Goal: Task Accomplishment & Management: Complete application form

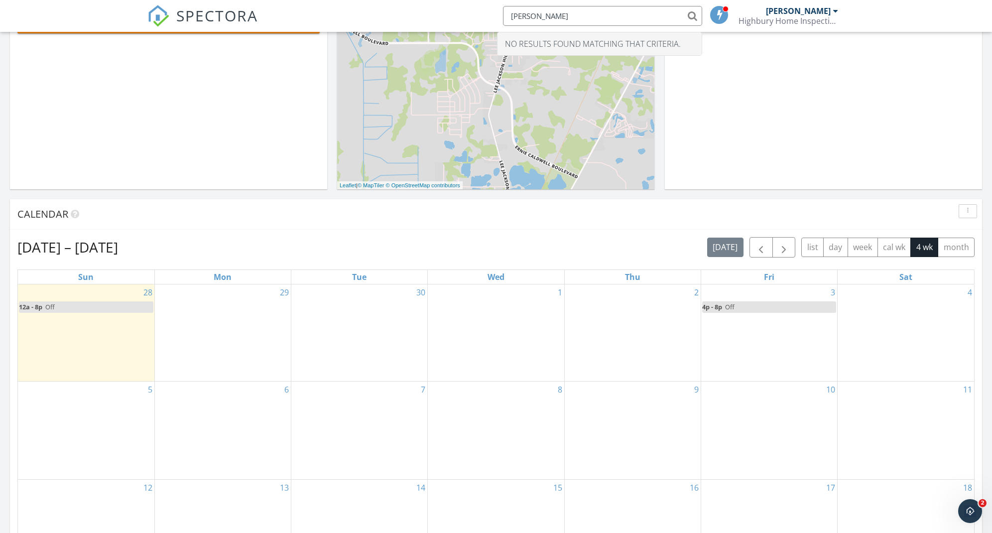
scroll to position [255, 0]
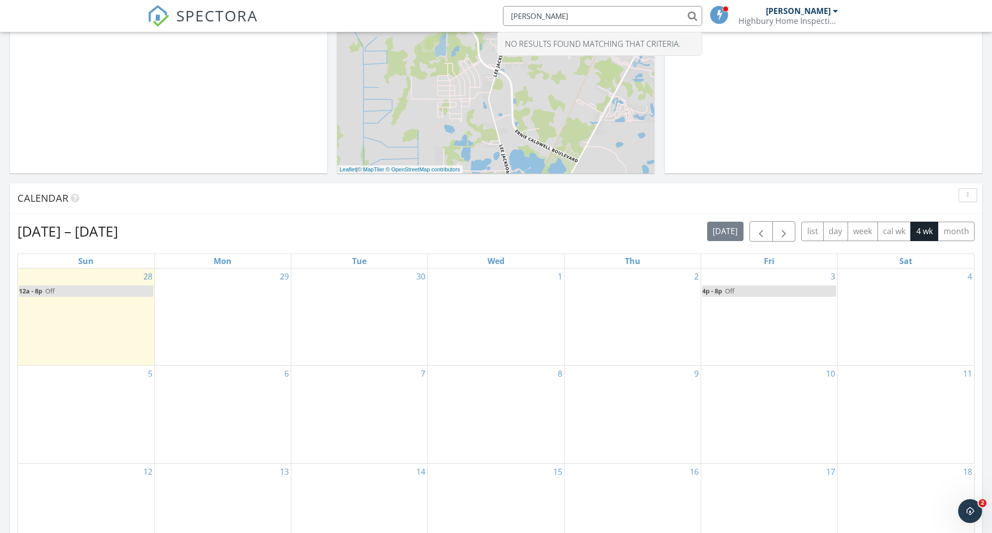
click at [364, 325] on div "30" at bounding box center [359, 316] width 136 height 97
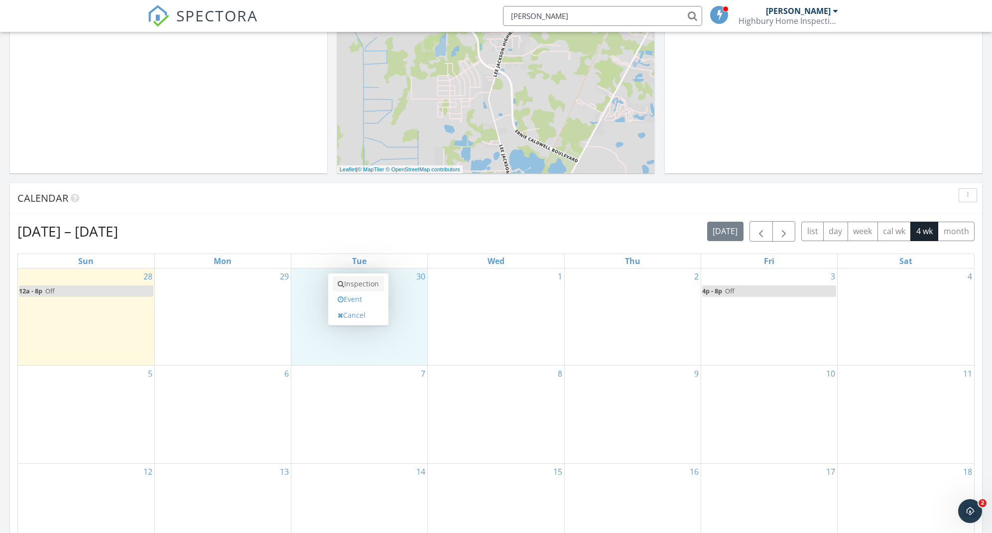
type input "[PERSON_NAME]"
click at [340, 288] on link "Inspection" at bounding box center [358, 284] width 51 height 16
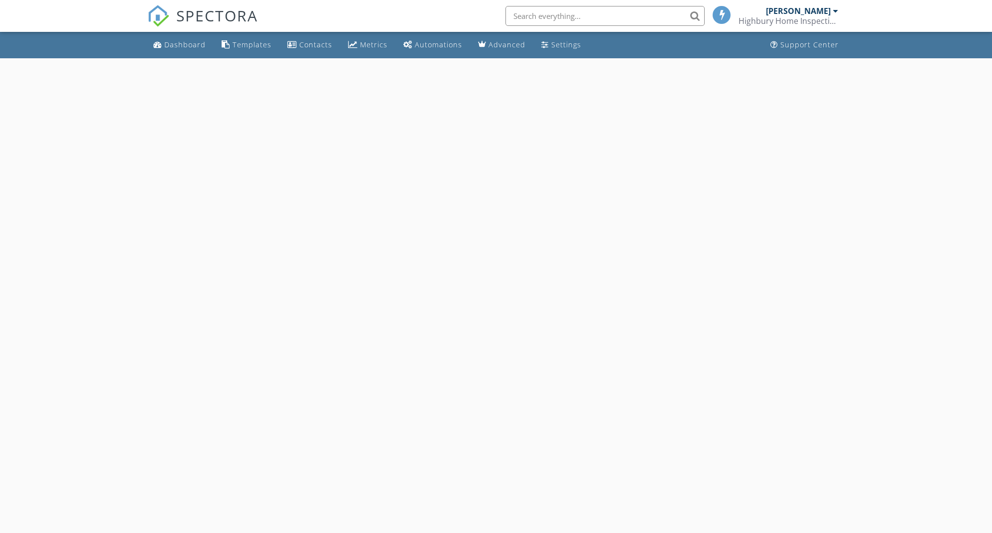
select select "8"
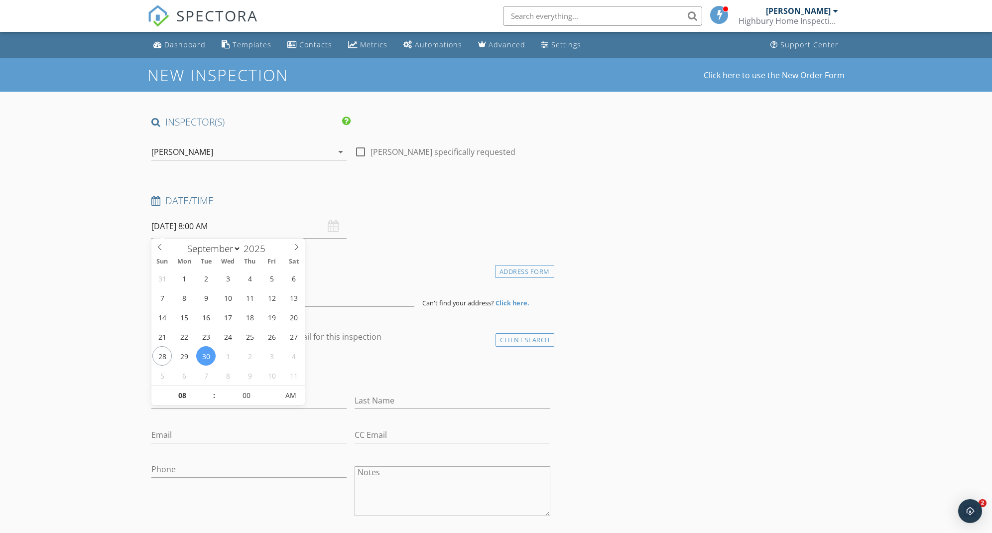
type input "09"
type input "09/30/2025 9:00 AM"
click at [210, 390] on span at bounding box center [209, 390] width 7 height 10
type input "05"
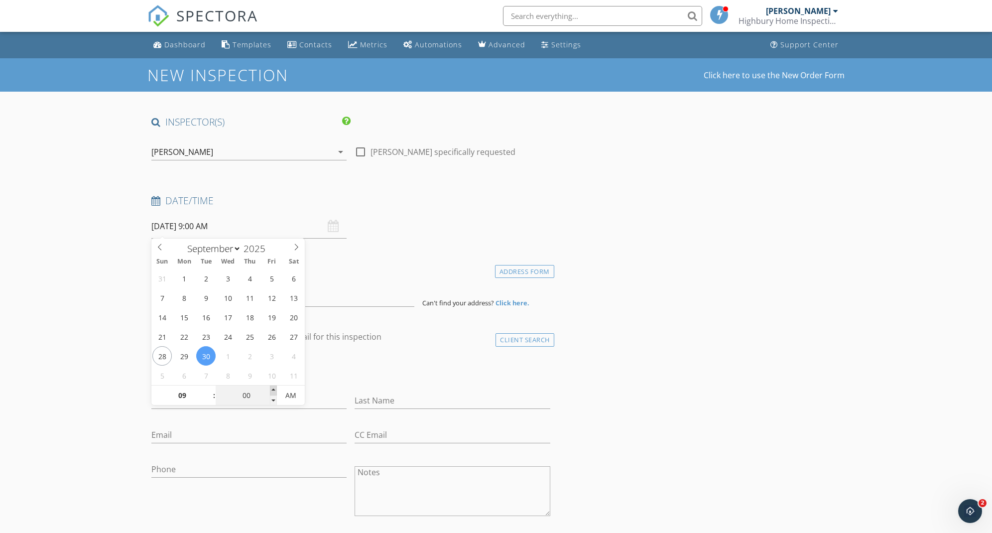
type input "09/30/2025 9:05 AM"
click at [273, 390] on span at bounding box center [273, 390] width 7 height 10
type input "10"
type input "09/30/2025 9:10 AM"
click at [273, 390] on span at bounding box center [273, 390] width 7 height 10
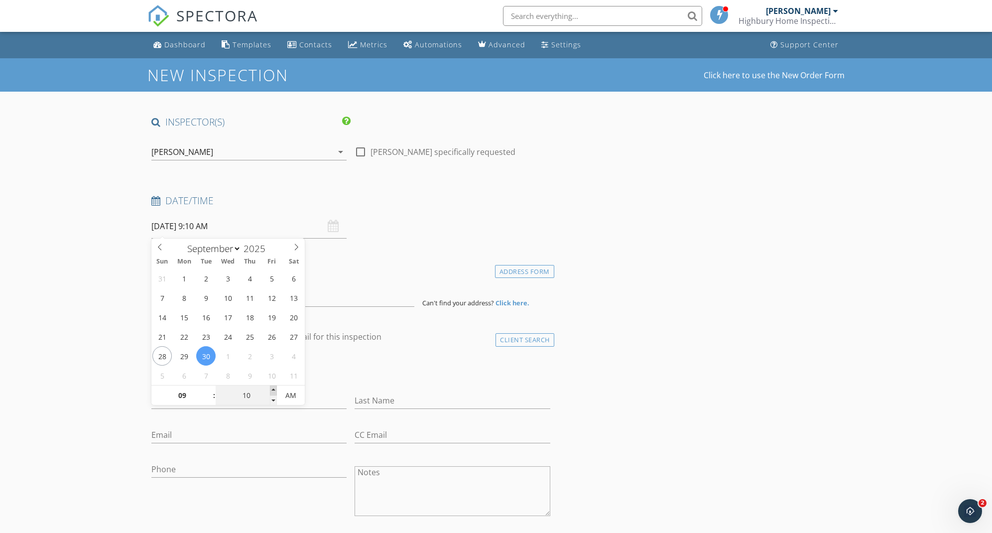
type input "15"
type input "09/30/2025 9:15 AM"
click at [273, 390] on span at bounding box center [273, 390] width 7 height 10
type input "20"
type input "09/30/2025 9:20 AM"
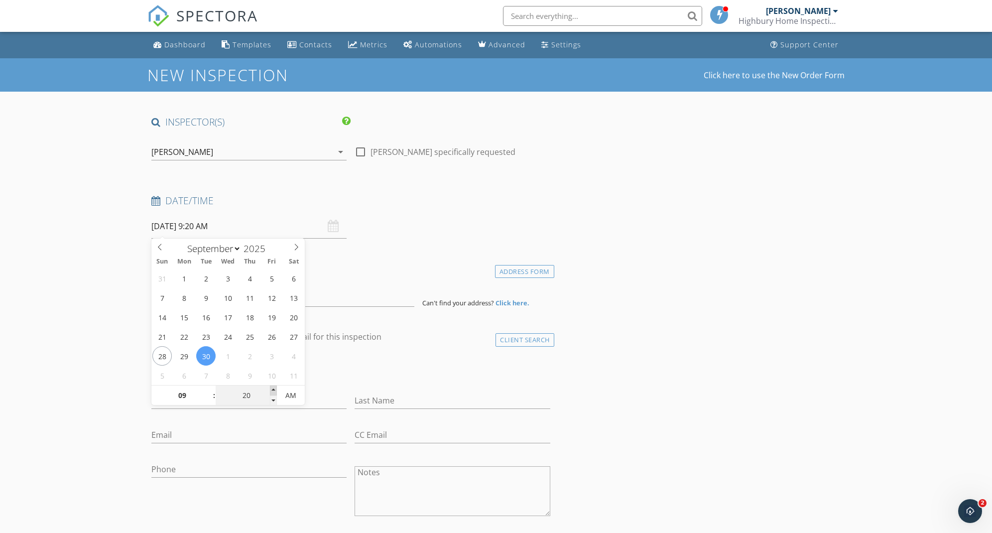
click at [273, 390] on span at bounding box center [273, 390] width 7 height 10
type input "25"
type input "09/30/2025 9:25 AM"
click at [273, 390] on span at bounding box center [273, 390] width 7 height 10
type input "30"
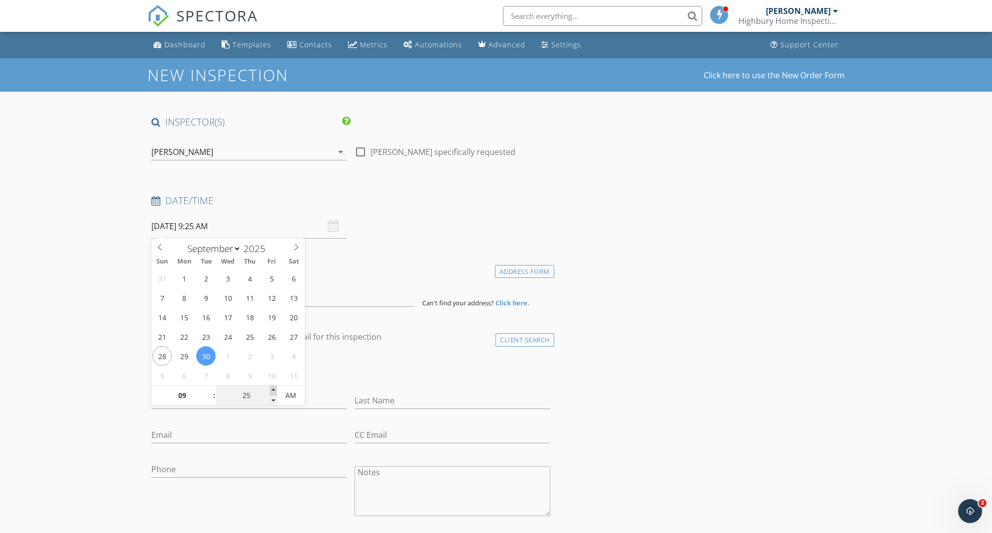
type input "09/30/2025 9:30 AM"
click at [273, 390] on span at bounding box center [273, 390] width 7 height 10
drag, startPoint x: 690, startPoint y: 389, endPoint x: 670, endPoint y: 390, distance: 20.5
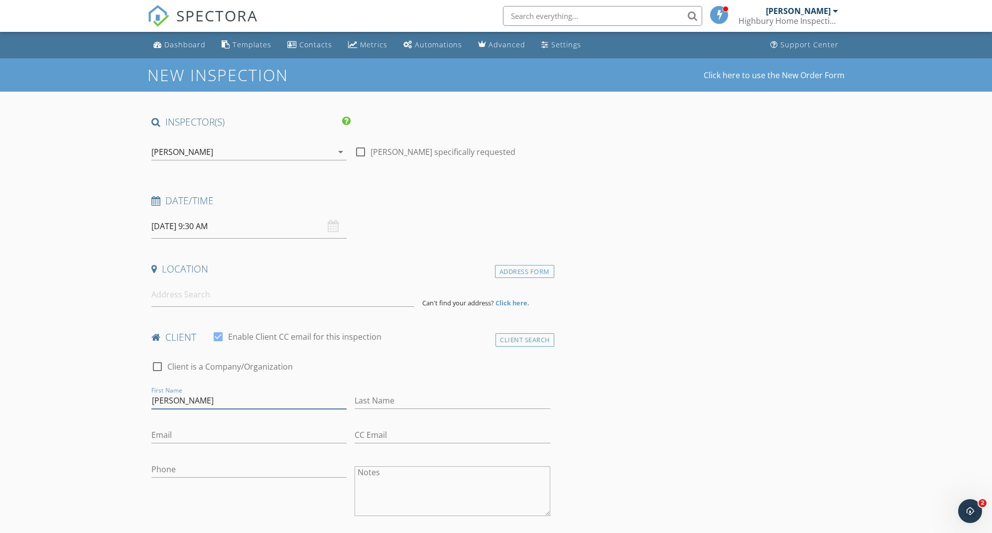
type input "Courtney"
type input "Cook"
paste input "heath.home1031@gmail.com"
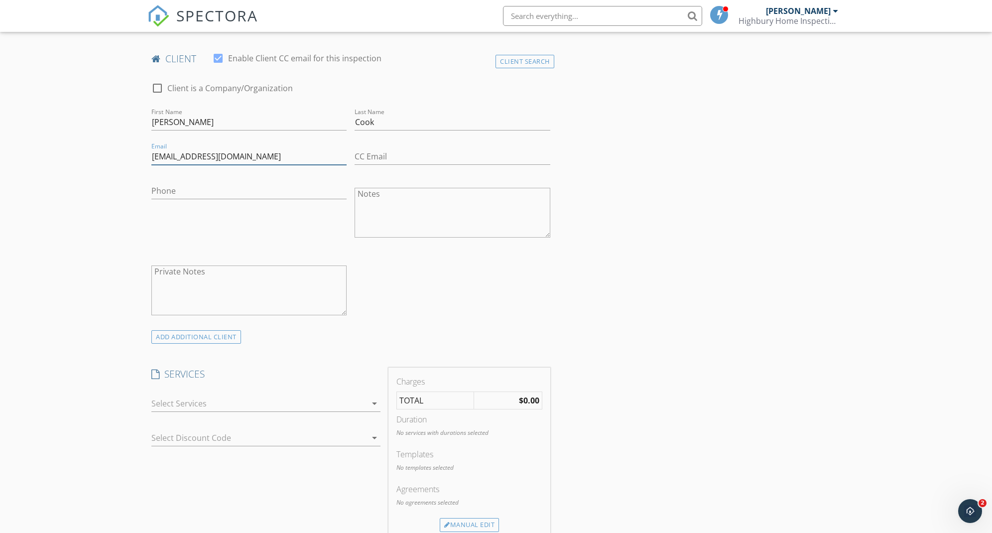
scroll to position [279, 0]
type input "heath.home1031@gmail.com"
click at [319, 395] on div at bounding box center [258, 403] width 215 height 16
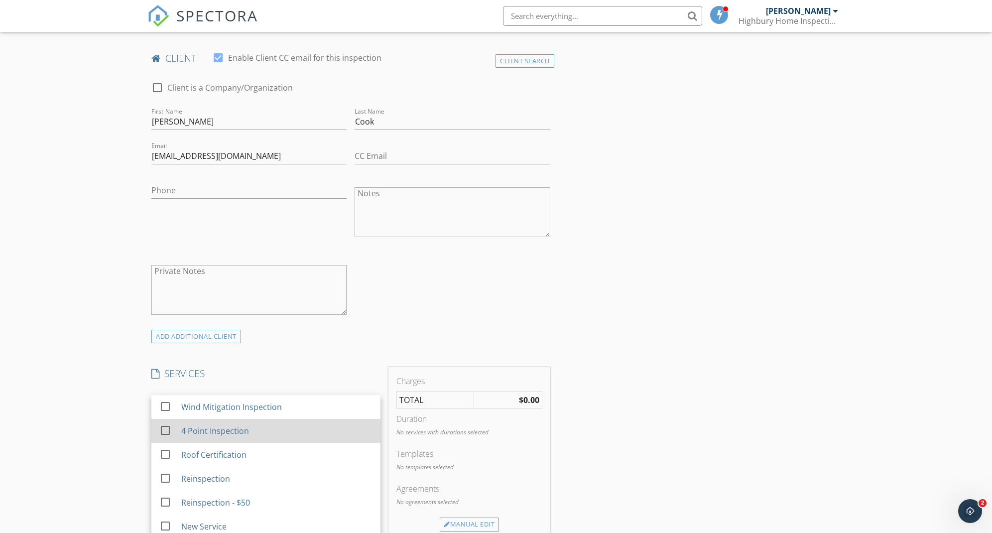
click at [301, 426] on div "4 Point Inspection" at bounding box center [276, 431] width 191 height 20
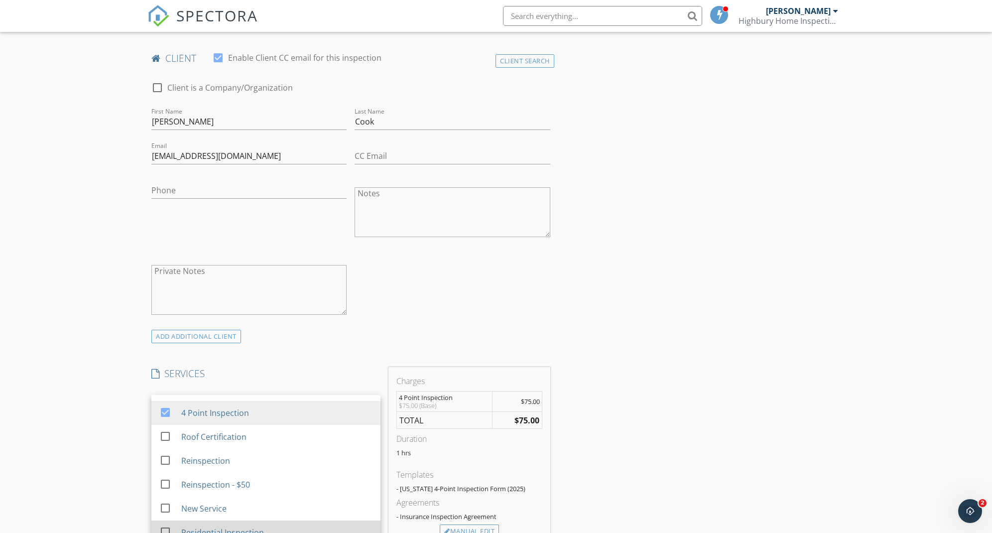
scroll to position [18, 0]
click at [260, 529] on div "Residential Inspection" at bounding box center [222, 532] width 83 height 12
checkbox input "true"
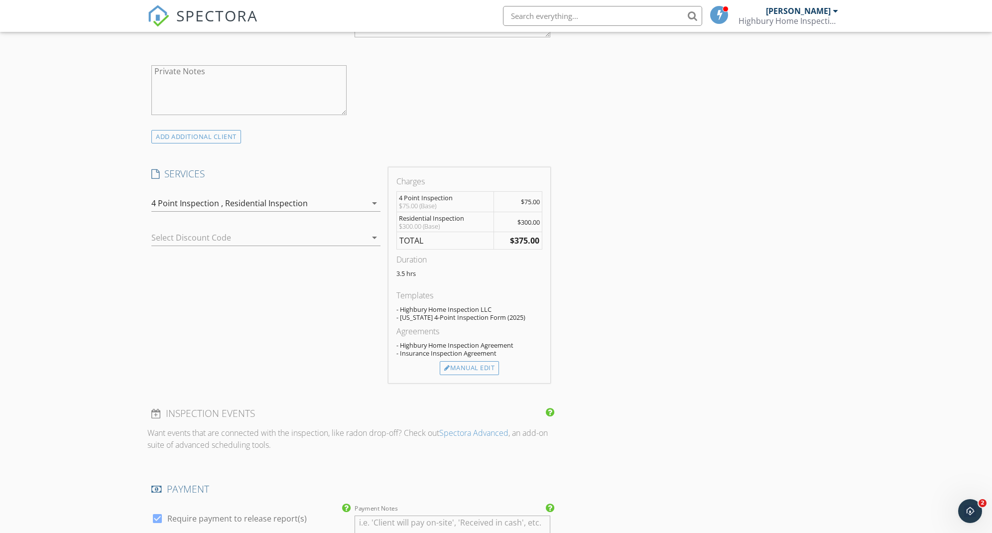
scroll to position [482, 0]
click at [489, 365] on div "Manual Edit" at bounding box center [469, 364] width 59 height 14
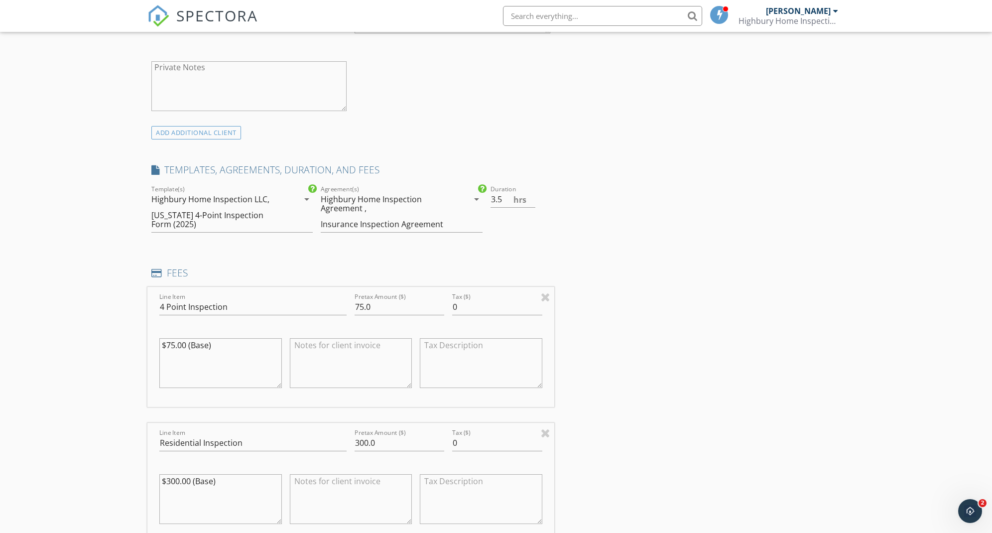
click at [394, 206] on div "Highbury Home Inspection Agreement ," at bounding box center [387, 204] width 133 height 18
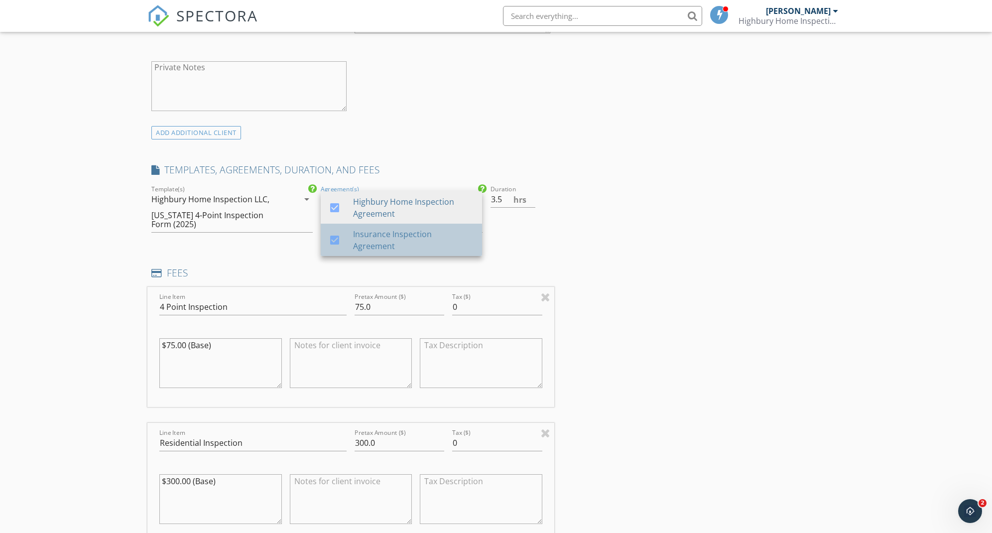
click at [380, 241] on div "Insurance Inspection Agreement" at bounding box center [413, 240] width 121 height 24
type input "3"
click at [533, 201] on input "3" at bounding box center [512, 199] width 45 height 16
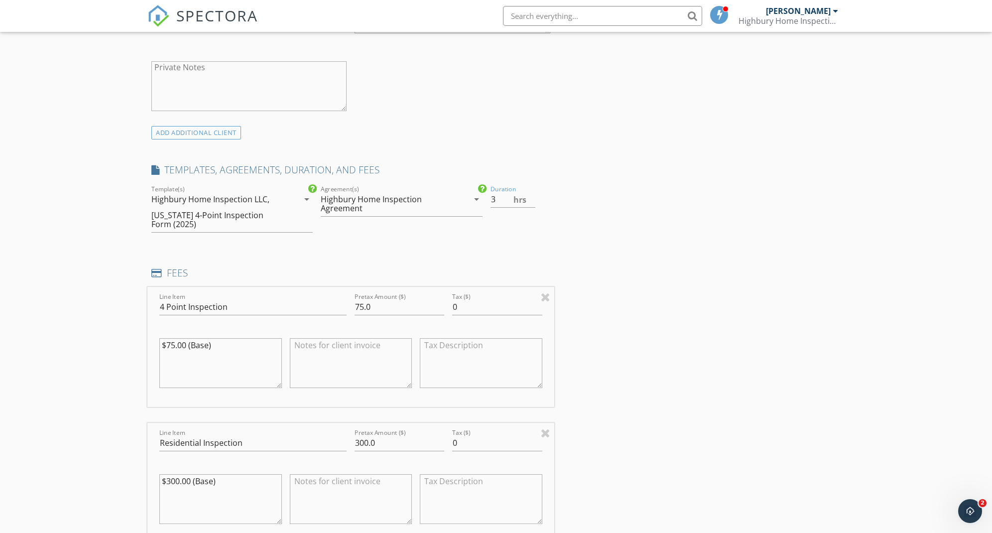
click at [595, 225] on div "INSPECTOR(S) check_box George Smyth PRIMARY George Smyth arrow_drop_down check_…" at bounding box center [495, 521] width 697 height 1776
drag, startPoint x: 229, startPoint y: 344, endPoint x: 216, endPoint y: 344, distance: 12.9
click at [216, 344] on textarea "$75.00 (Base)" at bounding box center [220, 363] width 122 height 50
drag, startPoint x: 249, startPoint y: 485, endPoint x: 195, endPoint y: 478, distance: 55.3
click at [195, 478] on textarea "$300.00 (Base)" at bounding box center [220, 499] width 122 height 50
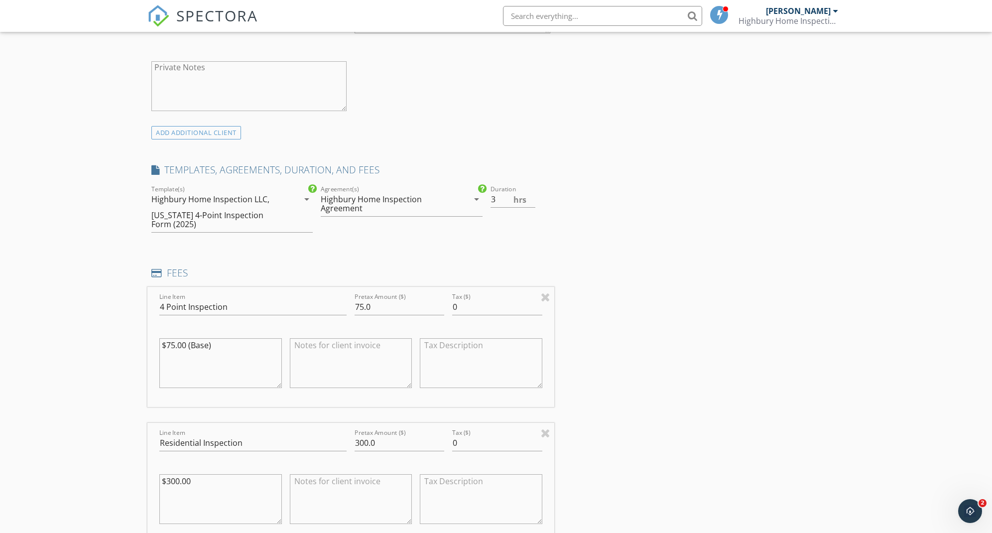
click at [178, 479] on textarea "$300.00" at bounding box center [220, 499] width 122 height 50
type textarea "$375.00"
drag, startPoint x: 367, startPoint y: 438, endPoint x: 362, endPoint y: 438, distance: 5.5
click at [362, 438] on input "300.0" at bounding box center [399, 443] width 90 height 16
type input "375.0"
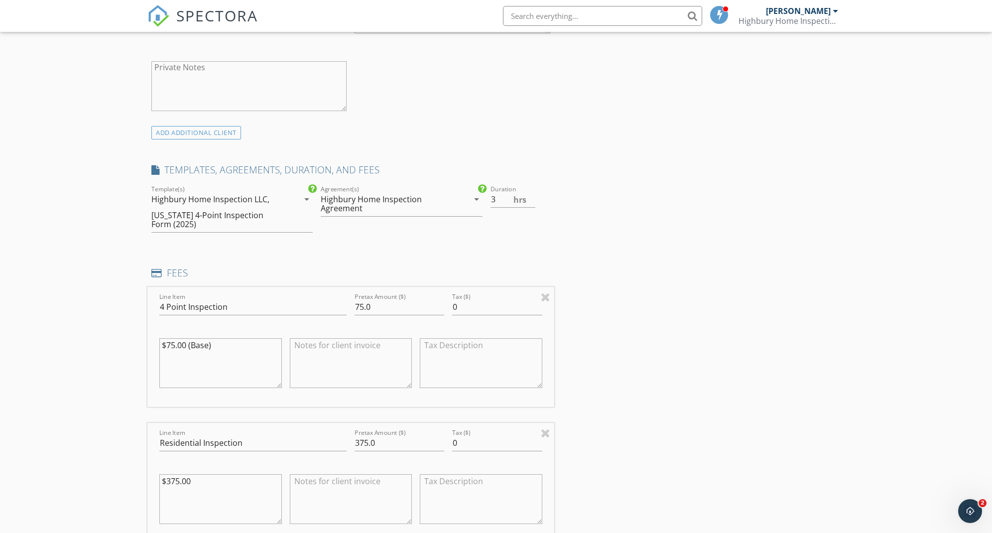
drag, startPoint x: 230, startPoint y: 343, endPoint x: 189, endPoint y: 339, distance: 41.6
click at [189, 339] on textarea "$75.00 (Base)" at bounding box center [220, 363] width 122 height 50
type textarea "$75.00"
click at [653, 377] on div "INSPECTOR(S) check_box George Smyth PRIMARY George Smyth arrow_drop_down check_…" at bounding box center [495, 521] width 697 height 1776
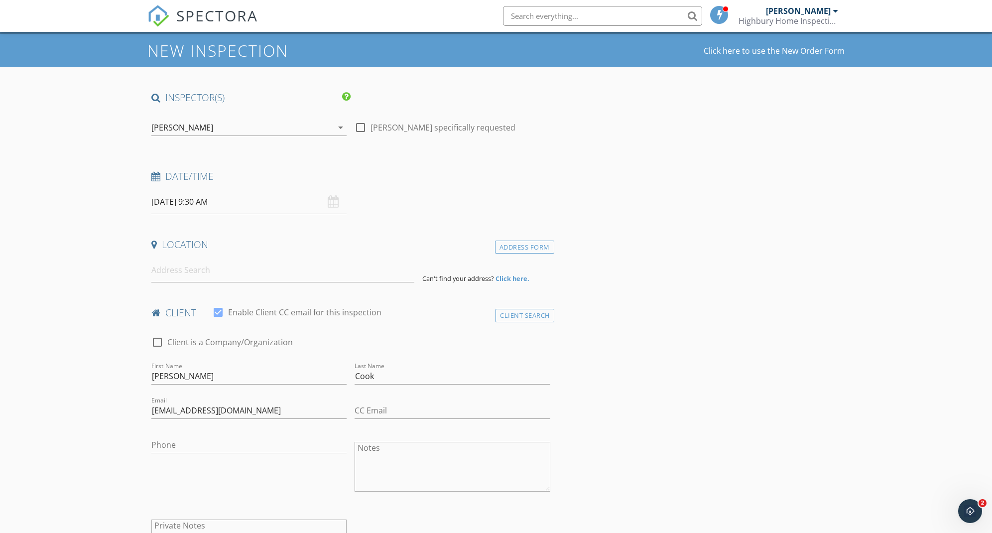
scroll to position [24, 0]
click at [345, 275] on input at bounding box center [282, 270] width 263 height 24
paste input "119 Maple Ridge Ln"
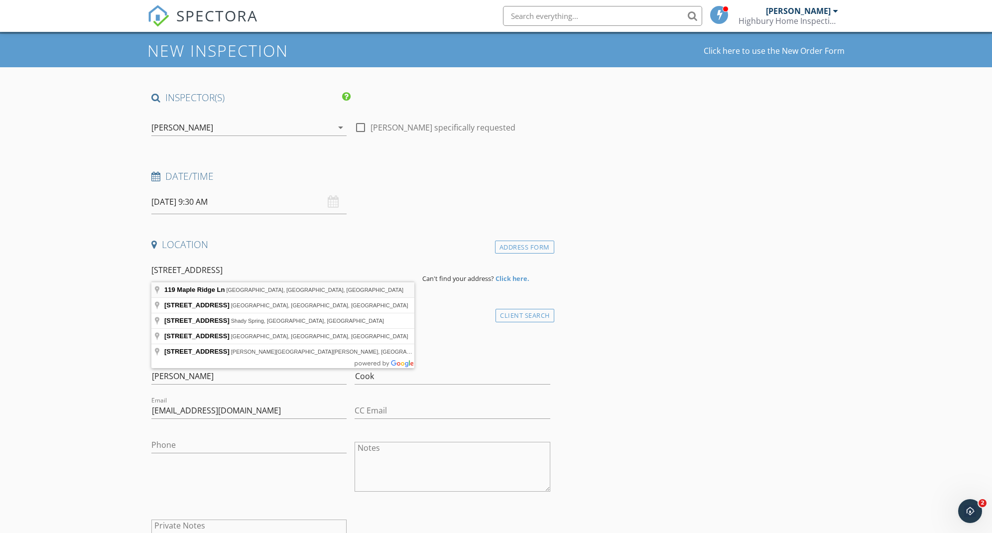
type input "119 Maple Ridge Ln, Davenport, FL, USA"
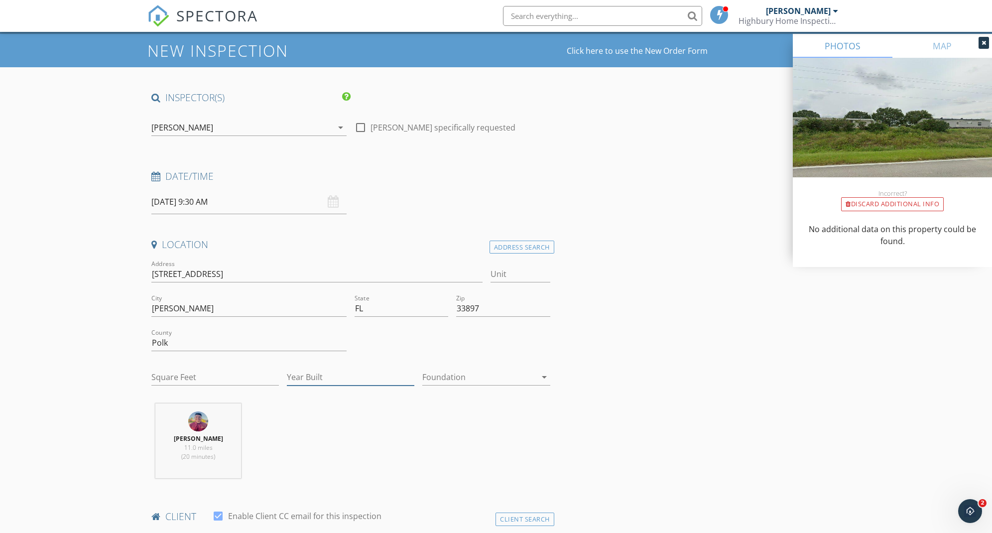
click at [359, 377] on input "Year Built" at bounding box center [350, 377] width 127 height 16
type input "1999"
click at [266, 378] on input "Square Feet" at bounding box center [214, 377] width 127 height 16
type input "1148"
click at [465, 380] on div at bounding box center [479, 377] width 114 height 16
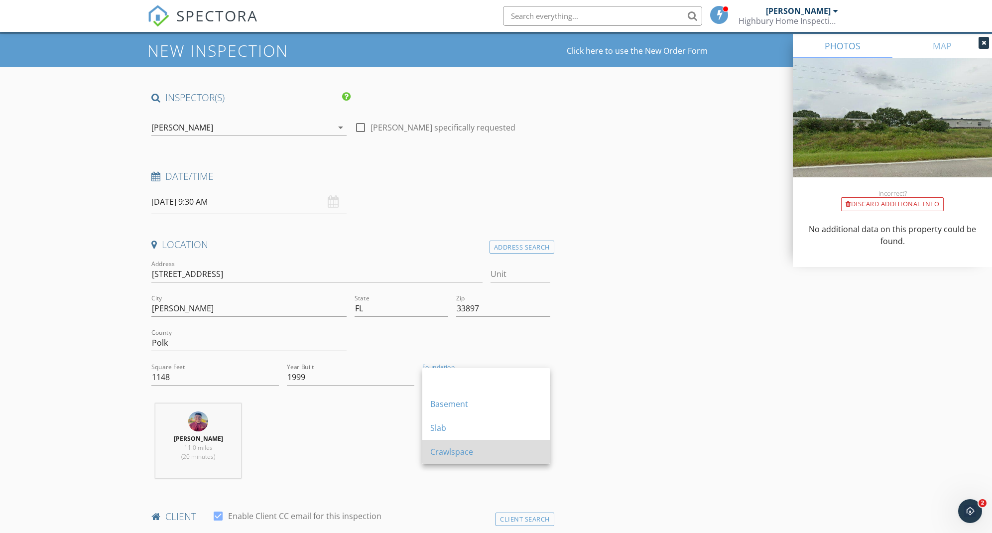
click at [452, 451] on div "Crawlspace" at bounding box center [486, 452] width 112 height 12
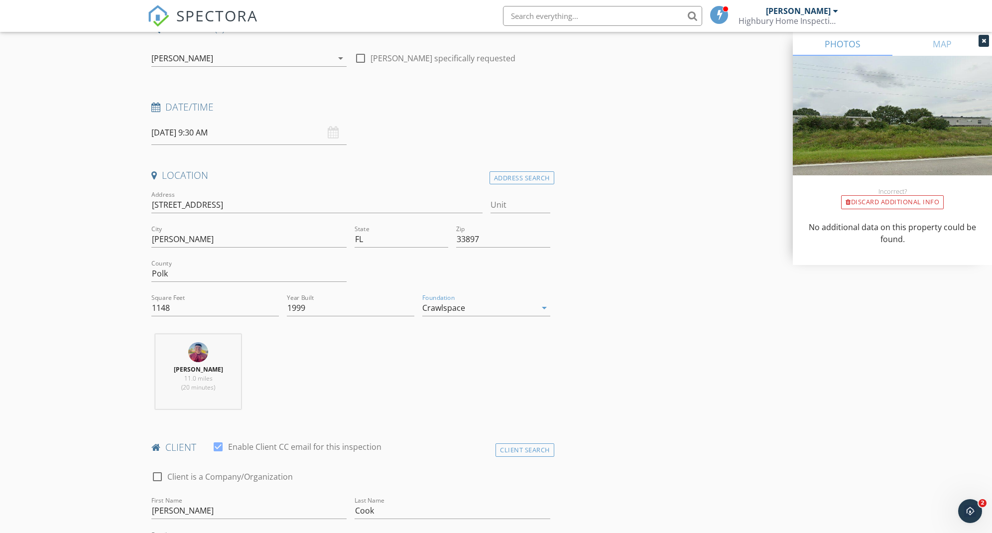
scroll to position [91, 0]
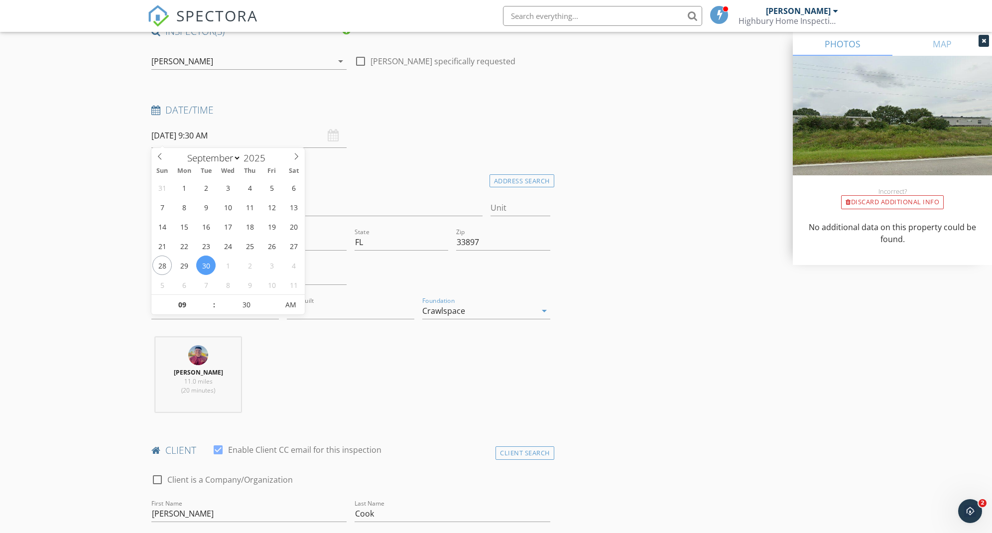
click at [200, 130] on input "09/30/2025 9:30 AM" at bounding box center [248, 135] width 195 height 24
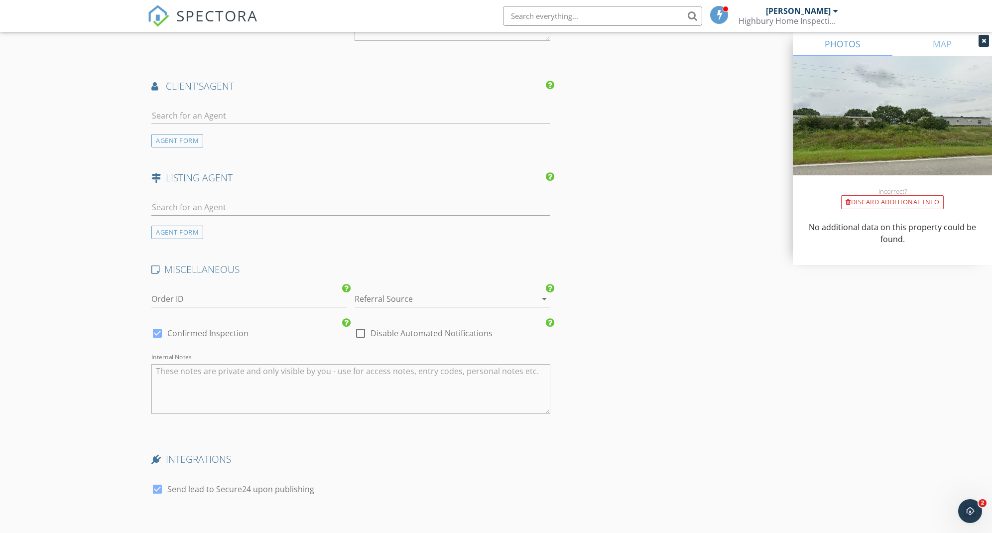
scroll to position [1434, 0]
click at [160, 486] on div at bounding box center [157, 487] width 17 height 17
checkbox input "false"
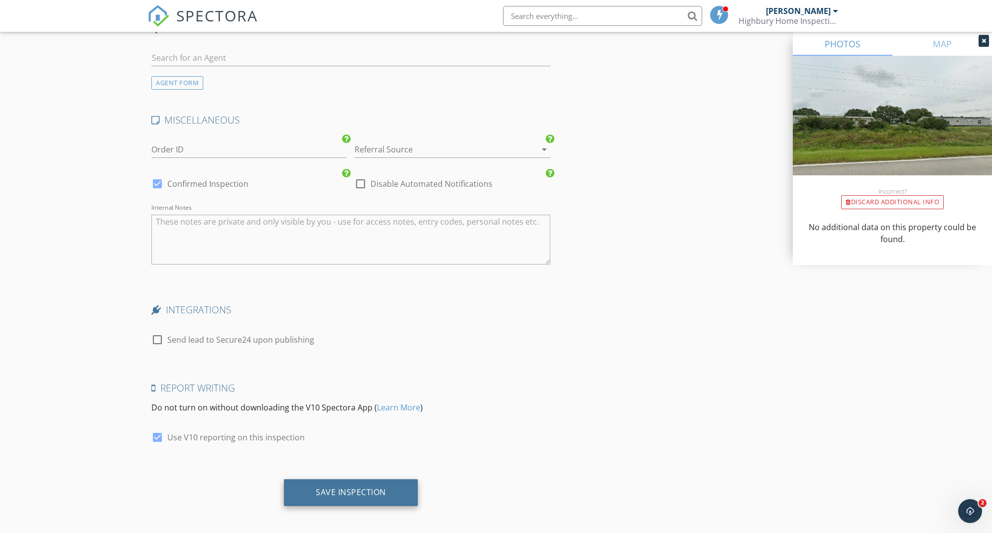
scroll to position [1582, 0]
click at [355, 487] on div "Save Inspection" at bounding box center [351, 492] width 70 height 10
